Goal: Task Accomplishment & Management: Manage account settings

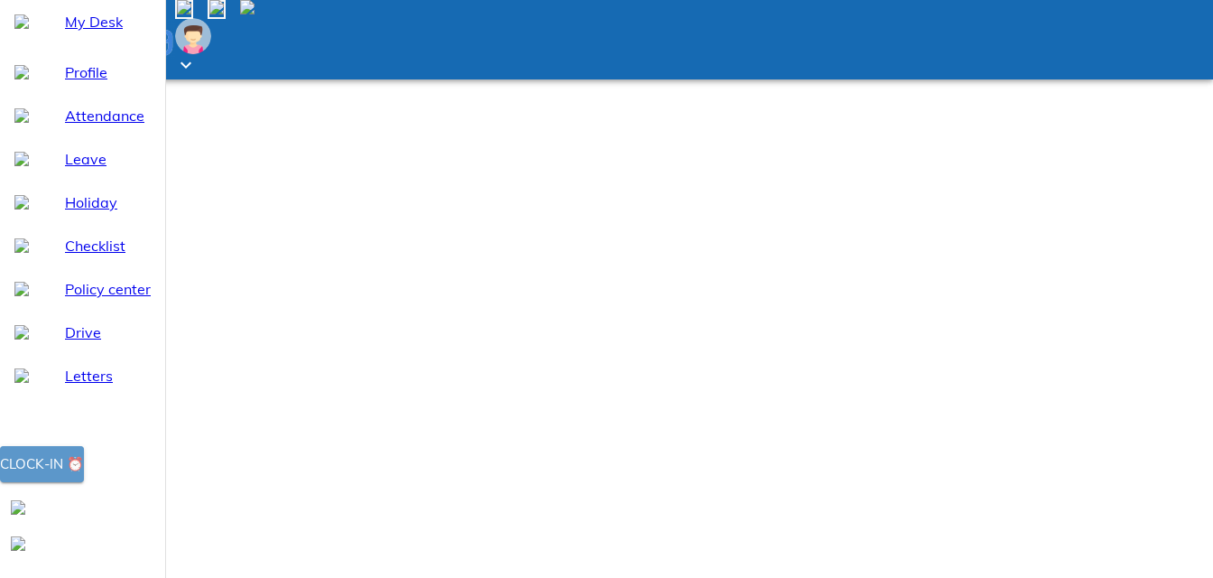
click at [84, 476] on div "Clock-in ⏰" at bounding box center [42, 463] width 84 height 23
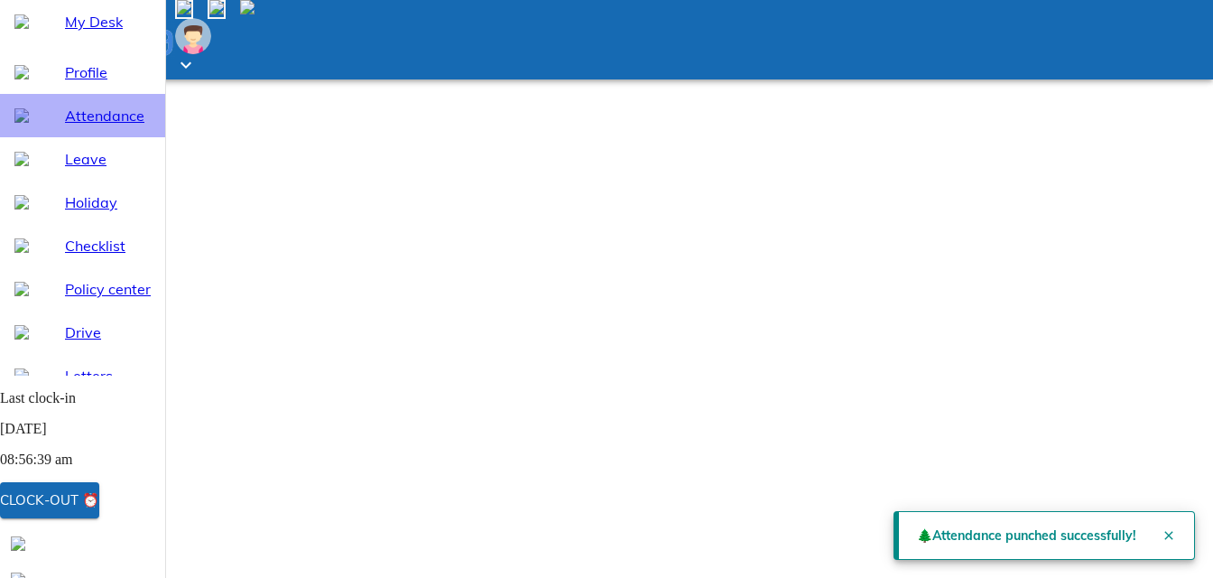
click at [89, 126] on span "Attendance" at bounding box center [108, 116] width 86 height 22
select select "8"
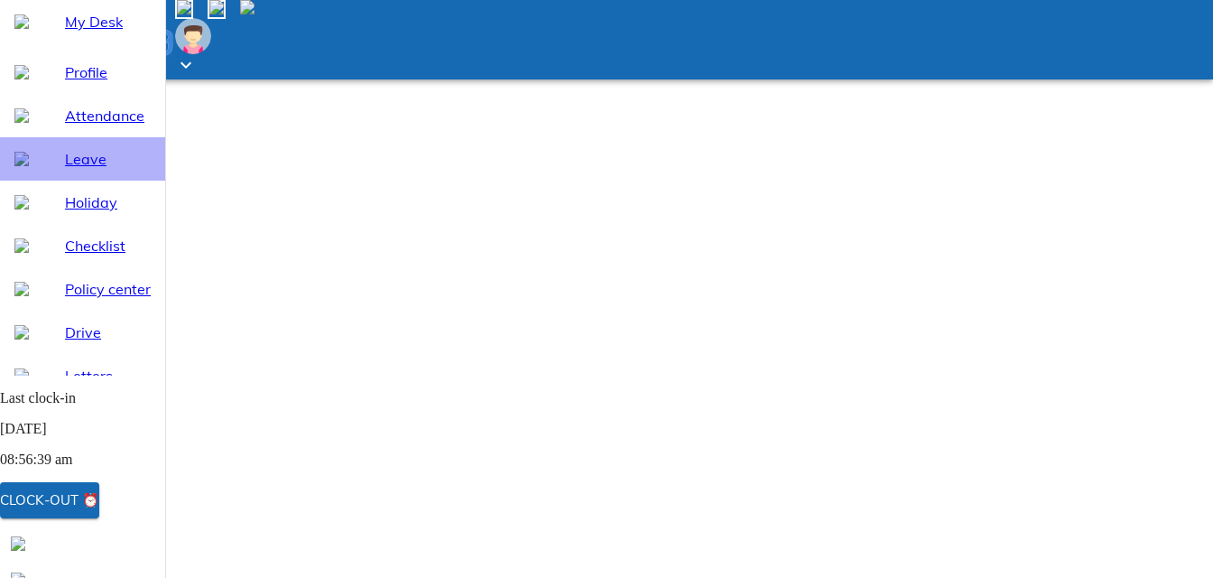
click at [67, 170] on span "Leave" at bounding box center [108, 159] width 86 height 22
select select "8"
